Goal: Task Accomplishment & Management: Use online tool/utility

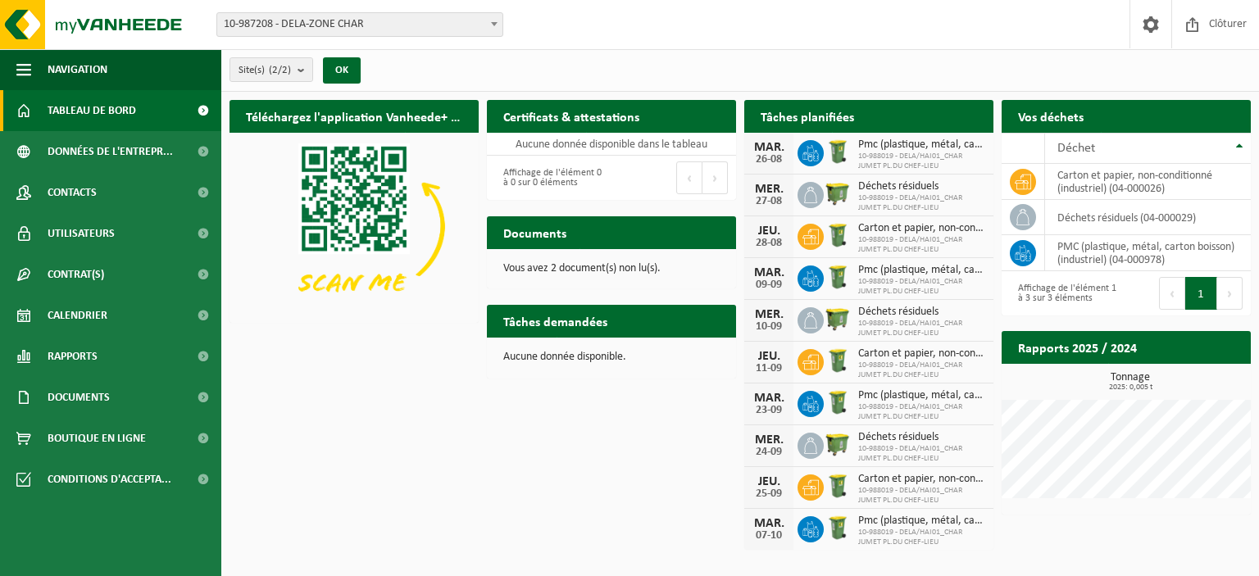
click at [887, 152] on span "10-988019 - DELA/HAI01_CHAR JUMET PL.DU CHEF-LIEU" at bounding box center [921, 162] width 127 height 20
click at [835, 190] on img at bounding box center [838, 194] width 28 height 28
click at [202, 150] on span at bounding box center [202, 151] width 37 height 41
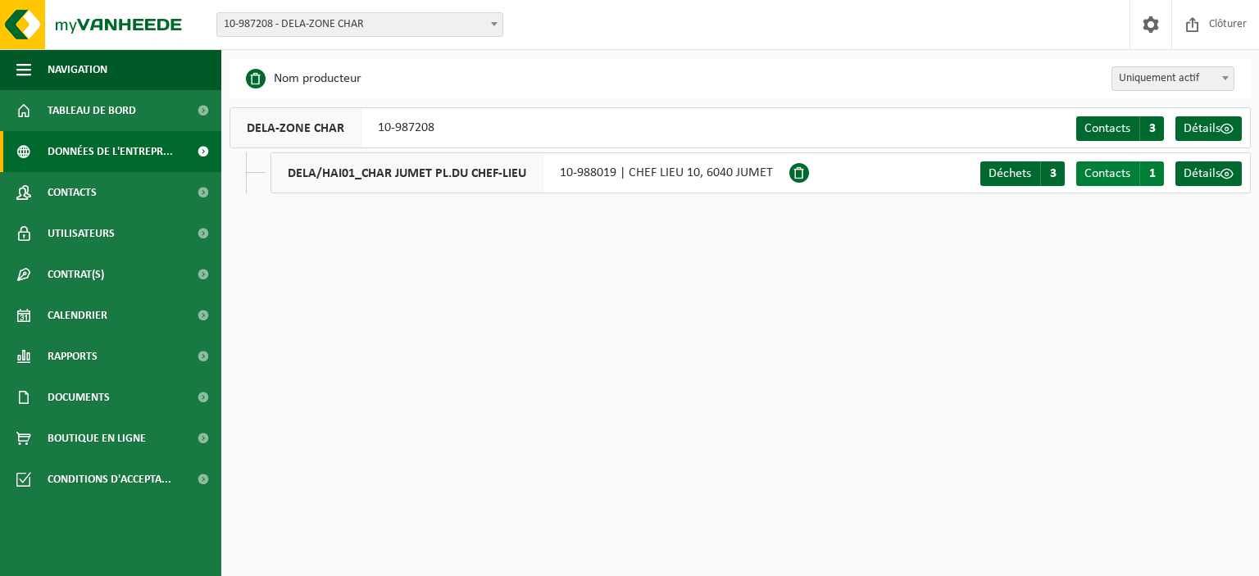
click at [1119, 168] on span "Contacts" at bounding box center [1108, 173] width 46 height 13
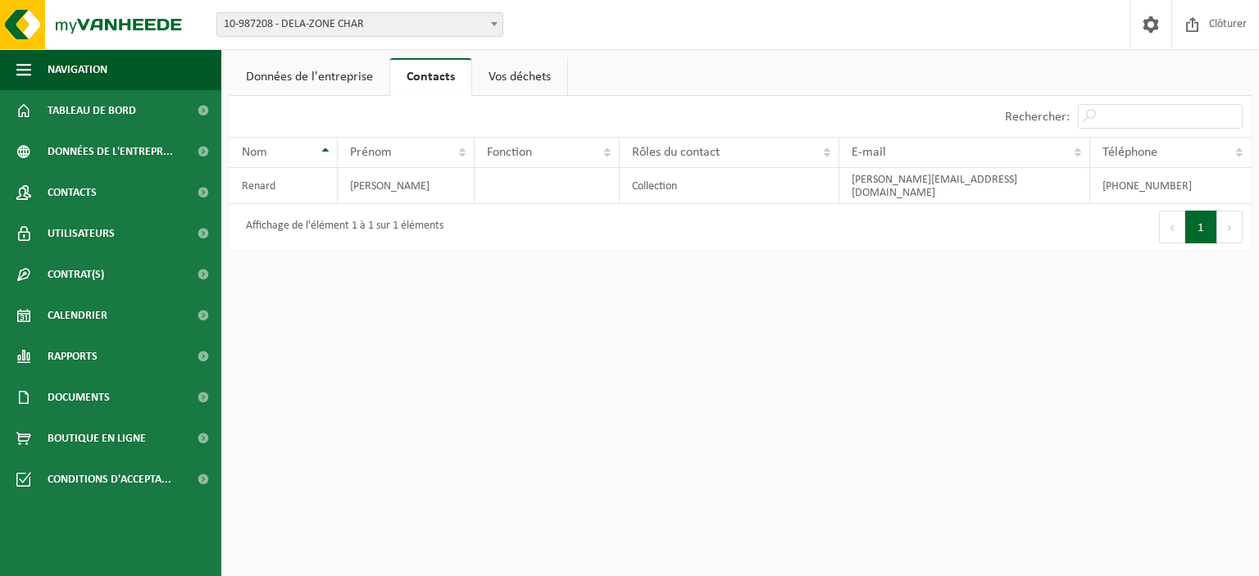
click at [345, 74] on link "Données de l'entreprise" at bounding box center [310, 77] width 160 height 38
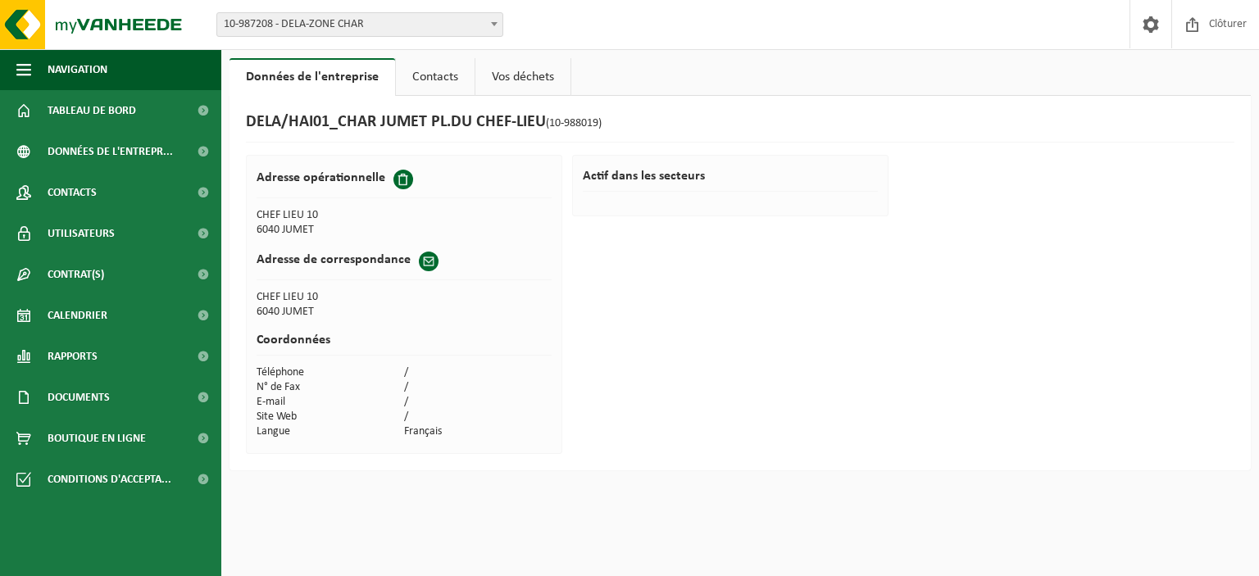
click at [489, 80] on link "Vos déchets" at bounding box center [522, 77] width 95 height 38
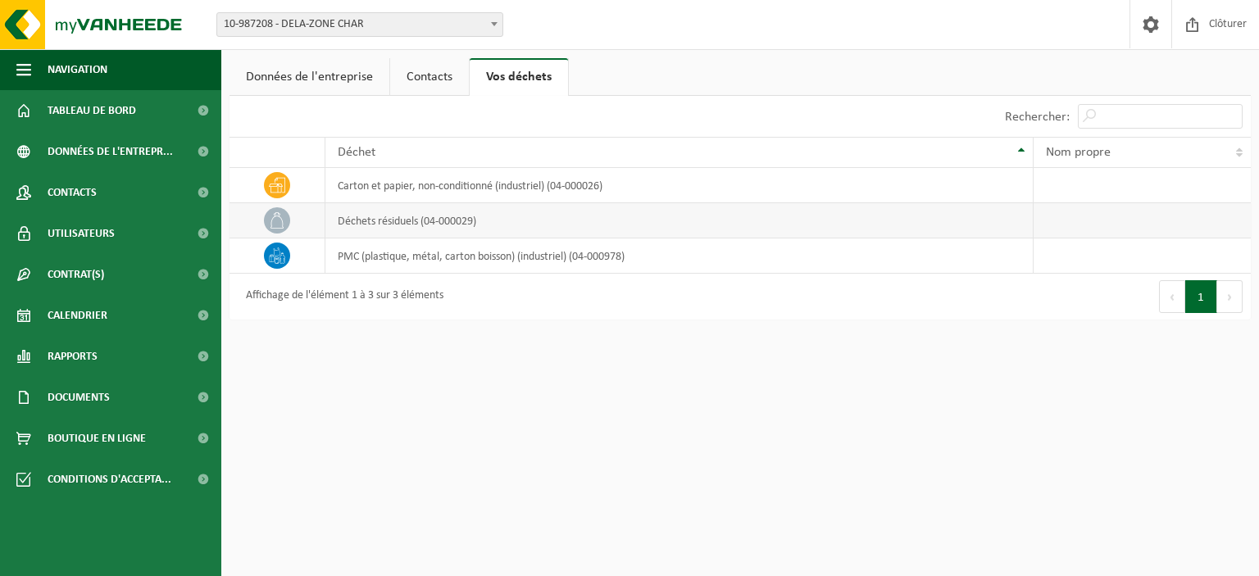
click at [278, 225] on icon at bounding box center [277, 220] width 16 height 16
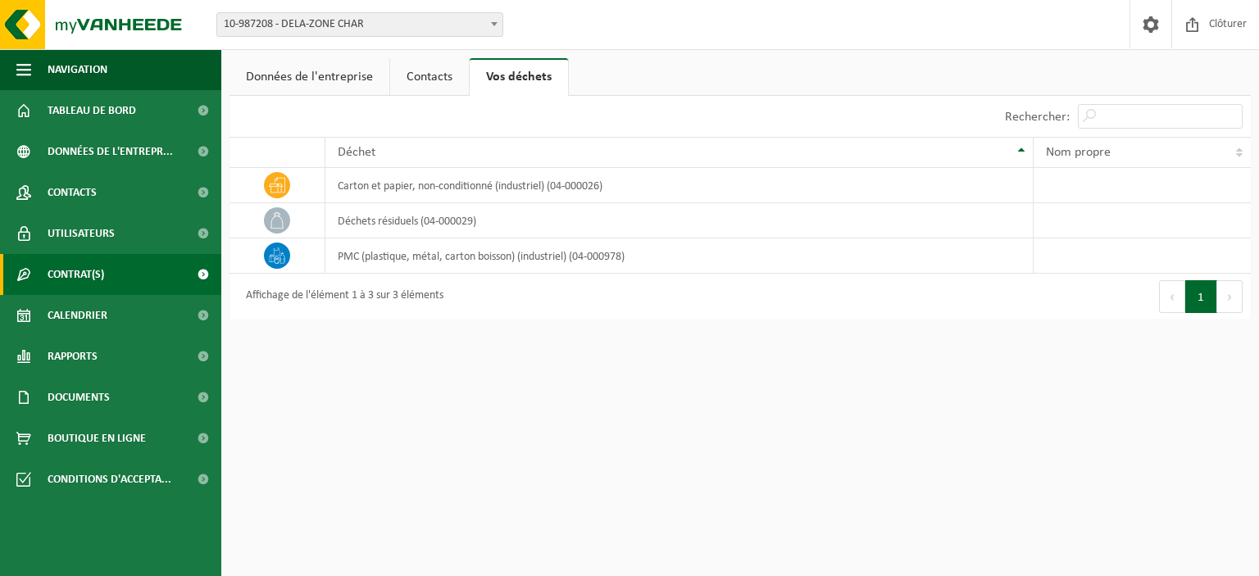
click at [71, 278] on span "Contrat(s)" at bounding box center [76, 274] width 57 height 41
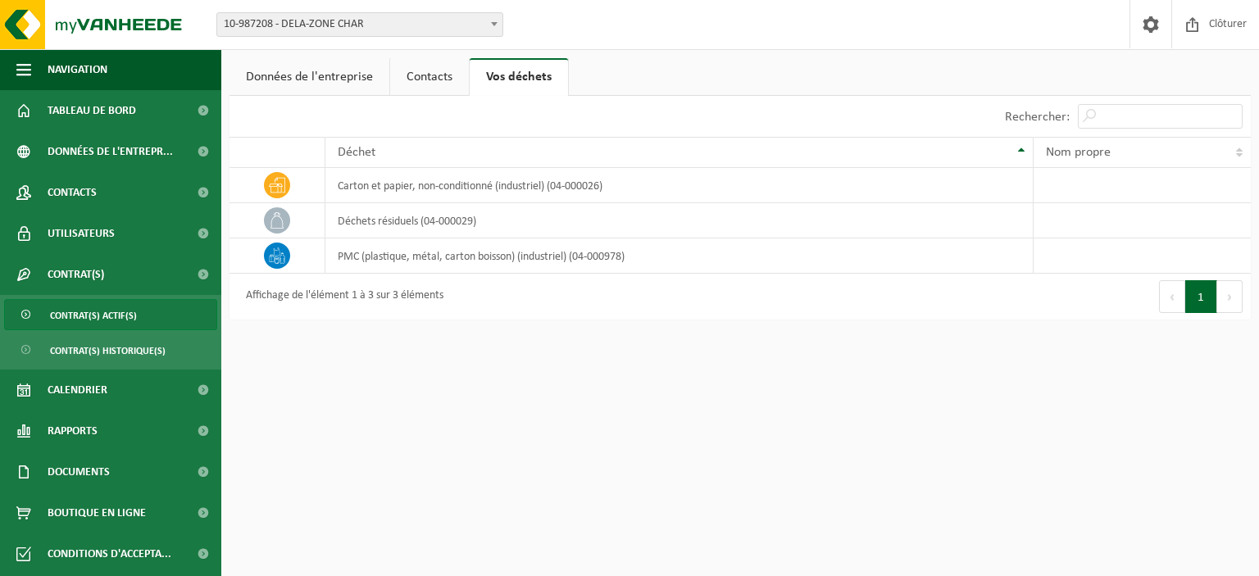
click at [82, 312] on span "Contrat(s) actif(s)" at bounding box center [93, 315] width 87 height 31
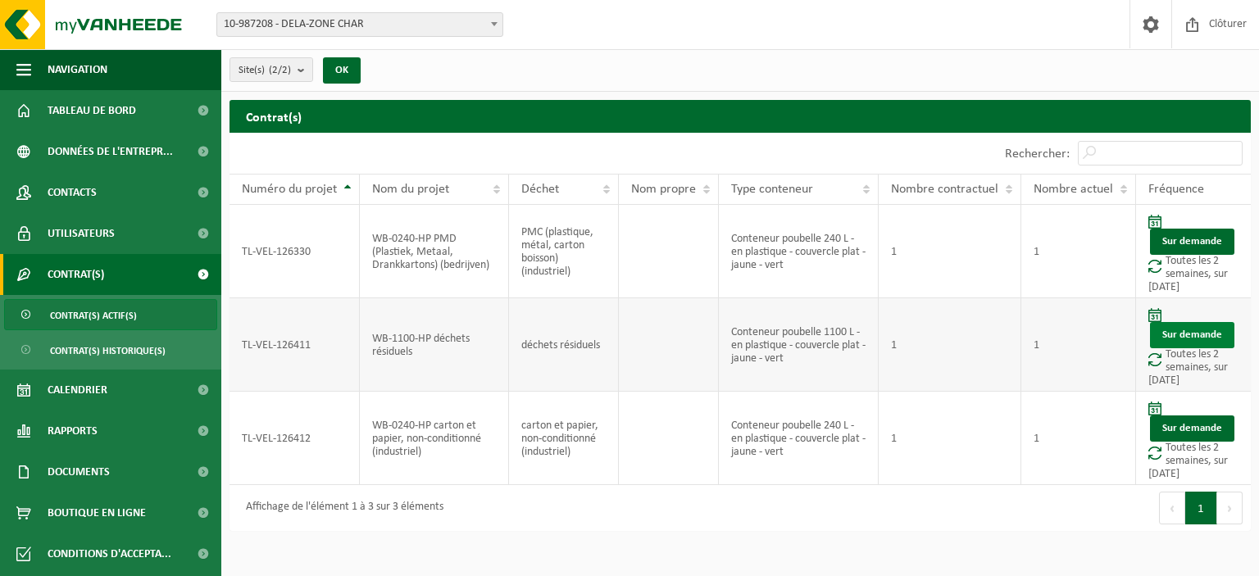
click at [1190, 330] on link "Sur demande" at bounding box center [1192, 335] width 84 height 26
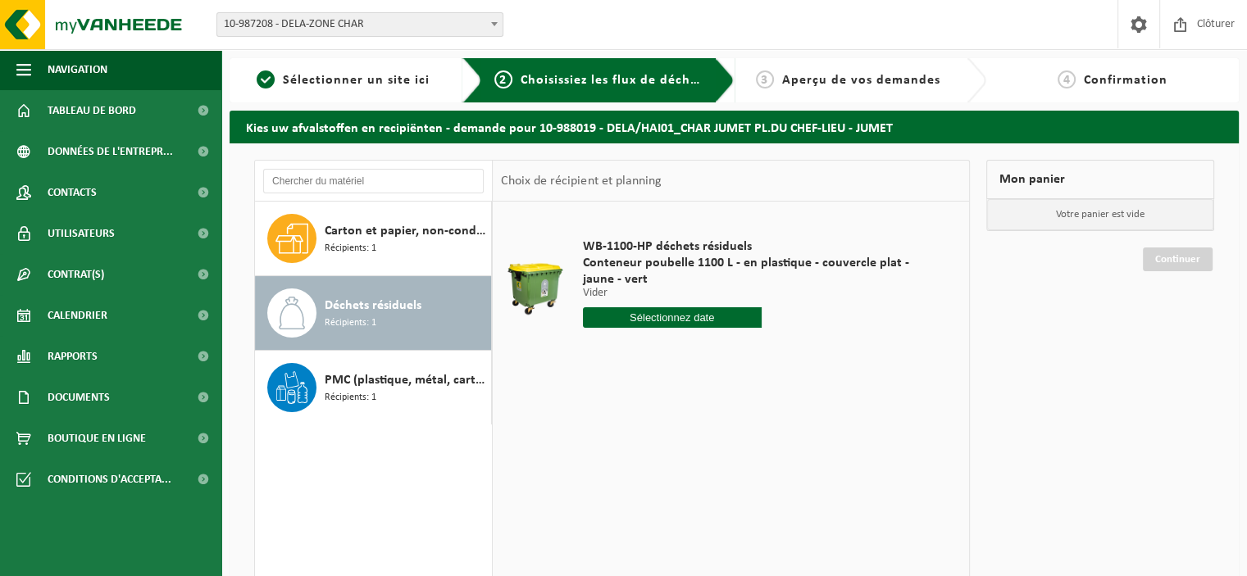
click at [671, 314] on input "text" at bounding box center [672, 317] width 179 height 20
click at [771, 352] on icon at bounding box center [768, 355] width 26 height 26
click at [648, 409] on div "3" at bounding box center [655, 411] width 29 height 26
type input "à partir de 2025-09-03"
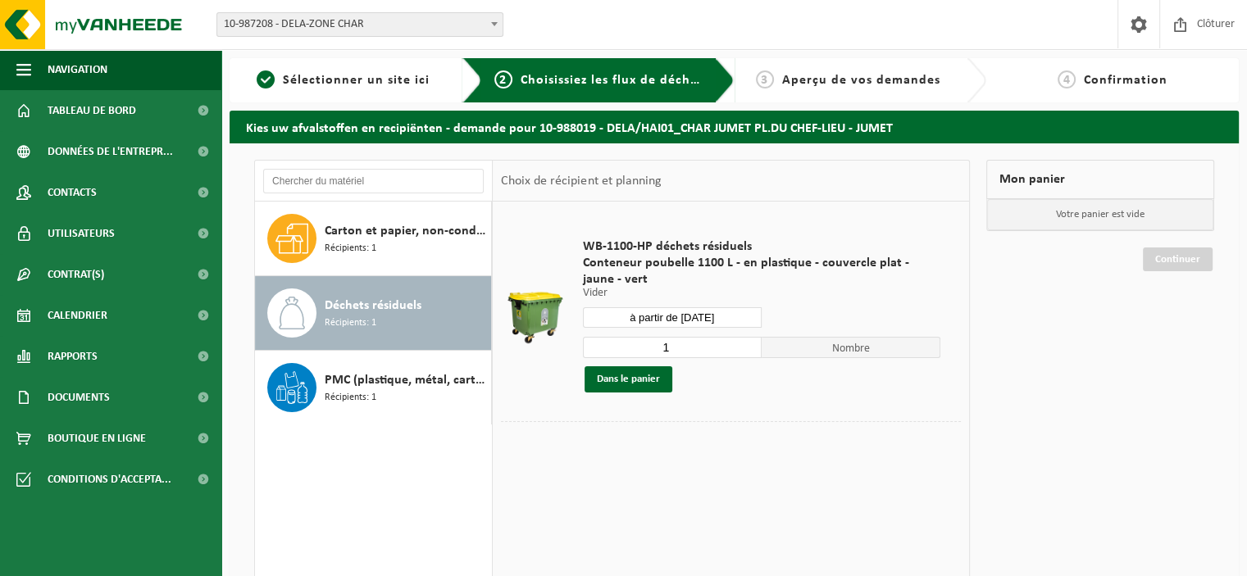
click at [751, 352] on input "1" at bounding box center [672, 347] width 179 height 21
click at [751, 349] on input "1" at bounding box center [672, 347] width 179 height 21
click at [751, 340] on input "2" at bounding box center [672, 347] width 179 height 21
click at [751, 340] on input "3" at bounding box center [672, 347] width 179 height 21
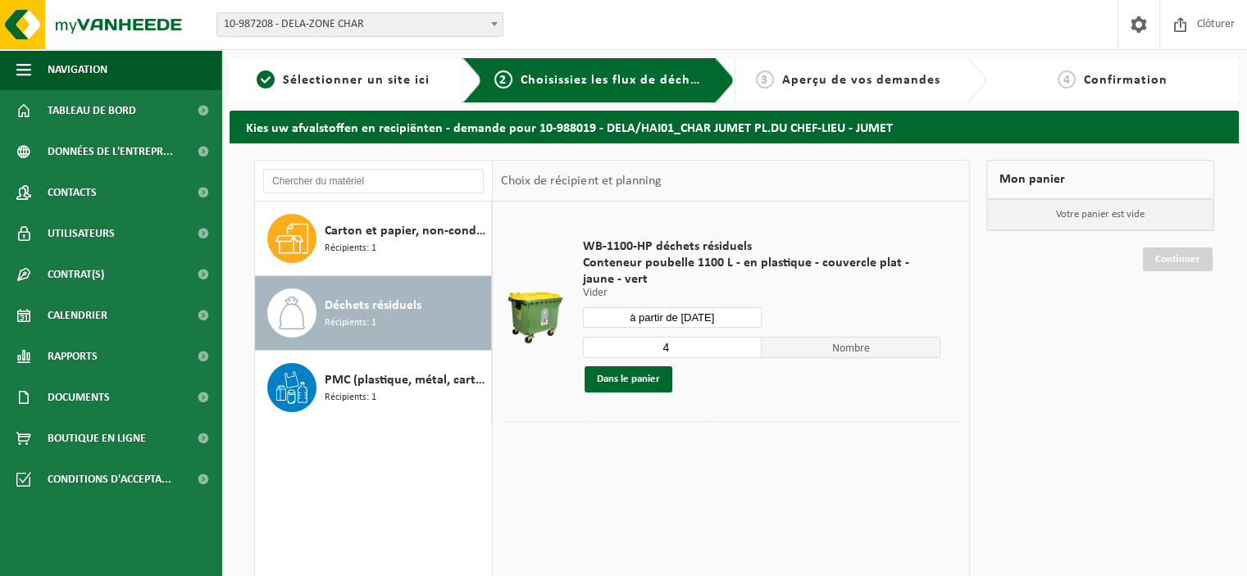
click at [751, 340] on input "4" at bounding box center [672, 347] width 179 height 21
click at [751, 350] on input "3" at bounding box center [672, 347] width 179 height 21
click at [751, 350] on input "2" at bounding box center [672, 347] width 179 height 21
type input "1"
click at [751, 350] on input "1" at bounding box center [672, 347] width 179 height 21
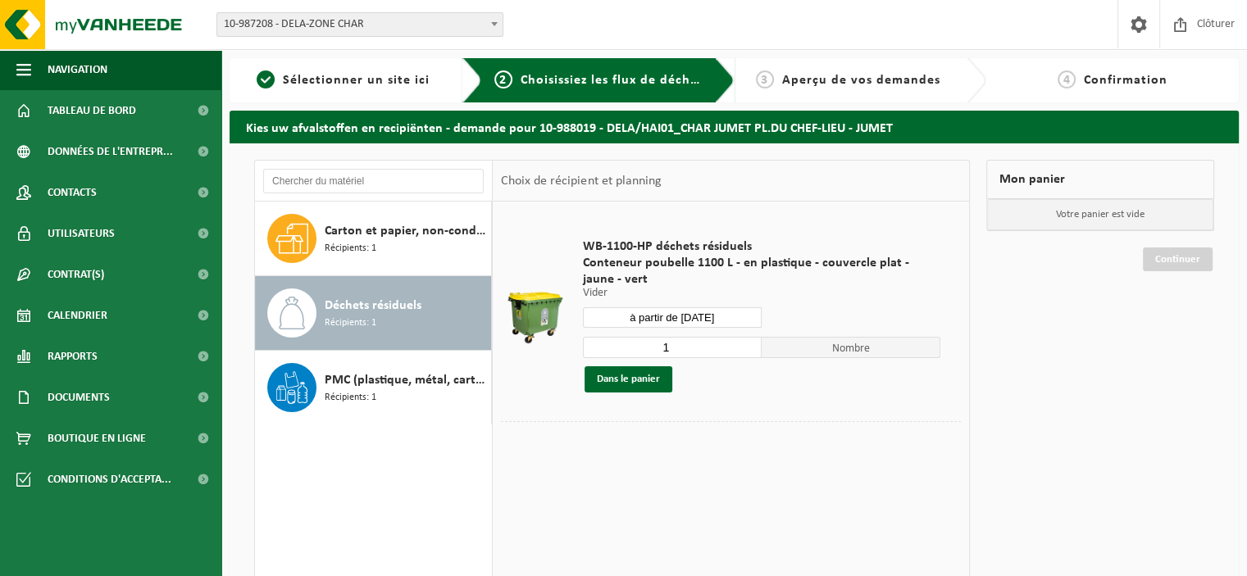
click at [751, 350] on input "1" at bounding box center [672, 347] width 179 height 21
click at [669, 248] on span "WB-1100-HP déchets résiduels" at bounding box center [762, 247] width 358 height 16
